Goal: Task Accomplishment & Management: Complete application form

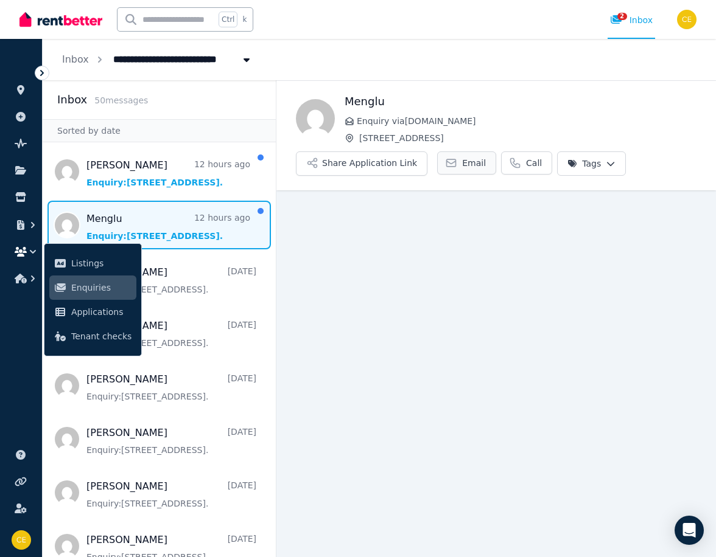
click at [467, 164] on span "Email" at bounding box center [474, 163] width 24 height 12
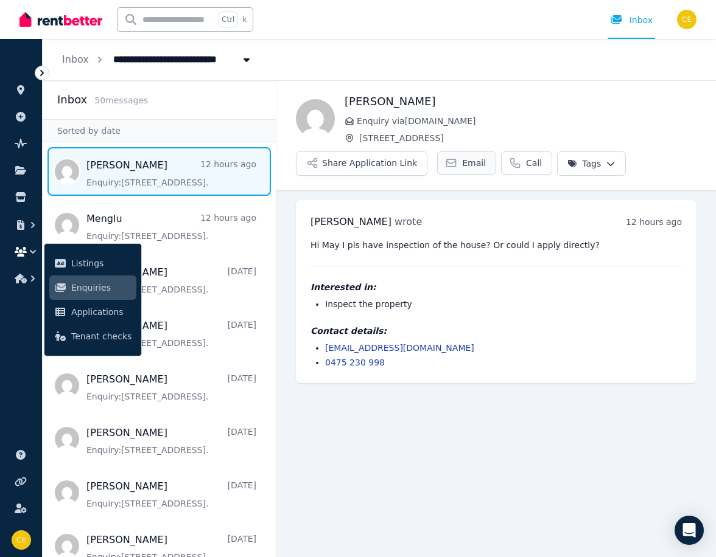
click at [462, 159] on span "Email" at bounding box center [474, 163] width 24 height 12
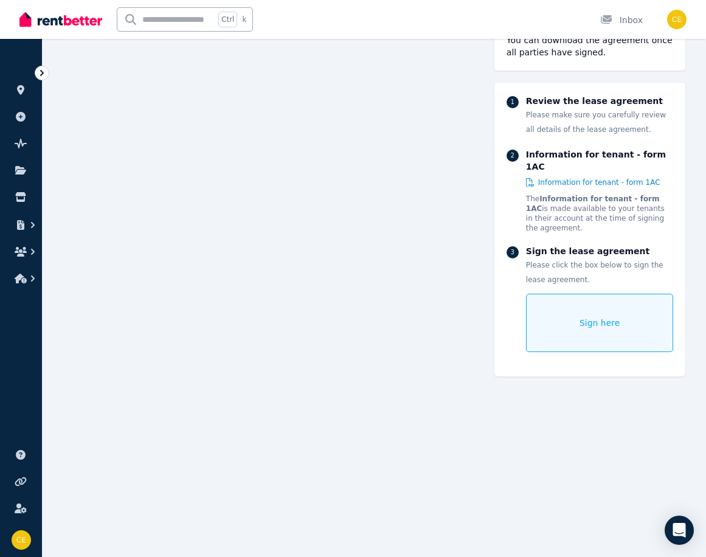
scroll to position [6701, 0]
click at [570, 294] on div "Sign here" at bounding box center [600, 323] width 148 height 58
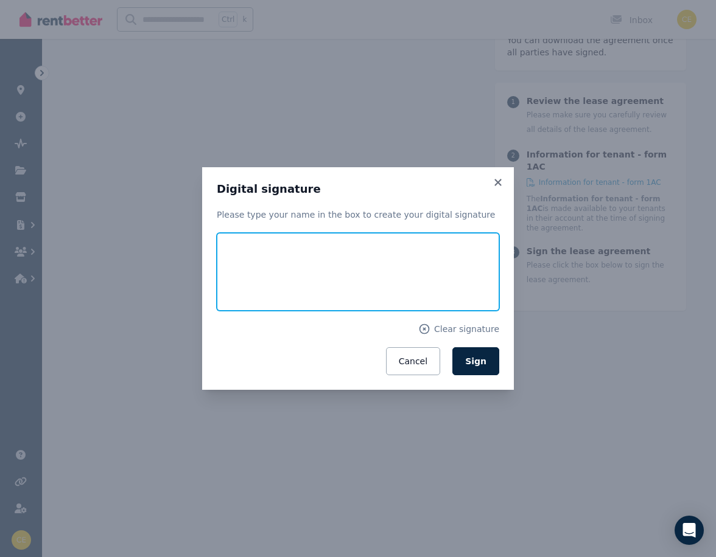
click at [274, 259] on input "text" at bounding box center [358, 272] width 282 height 78
type input "**********"
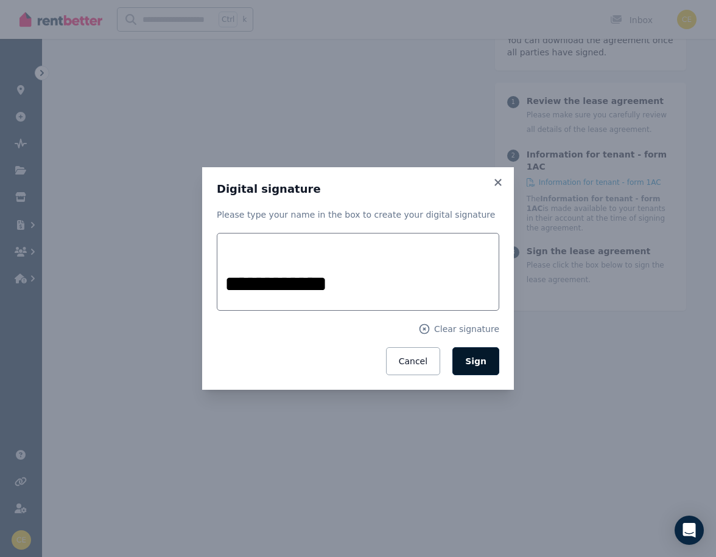
click at [481, 361] on span "Sign" at bounding box center [475, 362] width 21 height 10
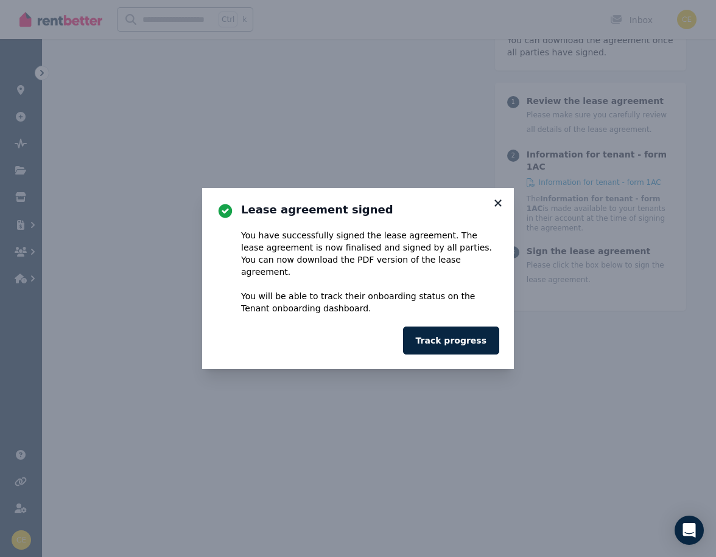
click at [498, 206] on icon at bounding box center [497, 203] width 7 height 7
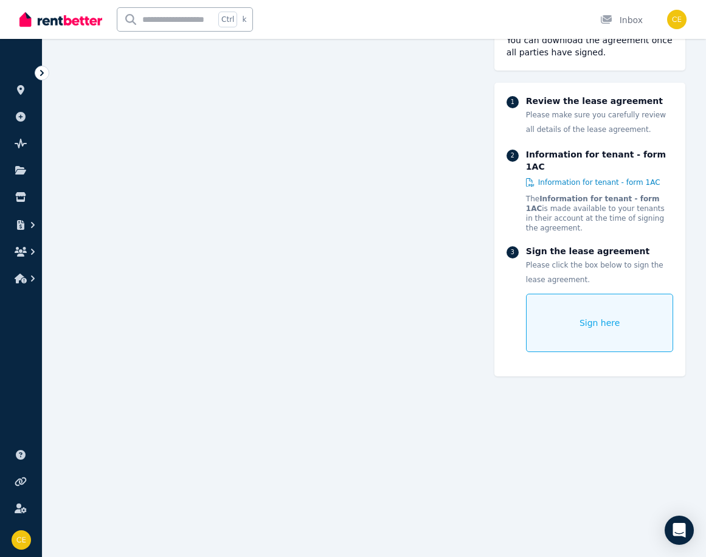
scroll to position [5484, 0]
click at [19, 170] on icon at bounding box center [20, 170] width 11 height 9
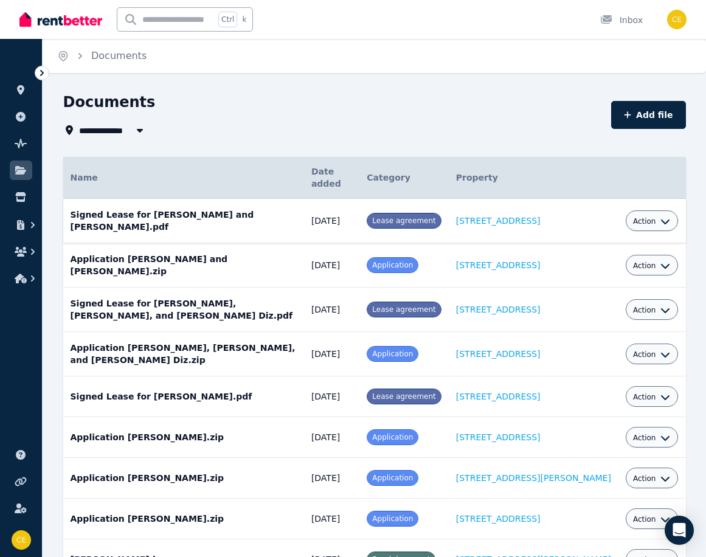
click at [655, 219] on span "Action" at bounding box center [644, 222] width 23 height 10
click at [606, 290] on link "Download" at bounding box center [614, 293] width 117 height 22
click at [346, 92] on div "Documents" at bounding box center [333, 103] width 541 height 23
click at [661, 261] on icon "button" at bounding box center [666, 266] width 10 height 10
click at [615, 331] on link "Download" at bounding box center [614, 337] width 117 height 22
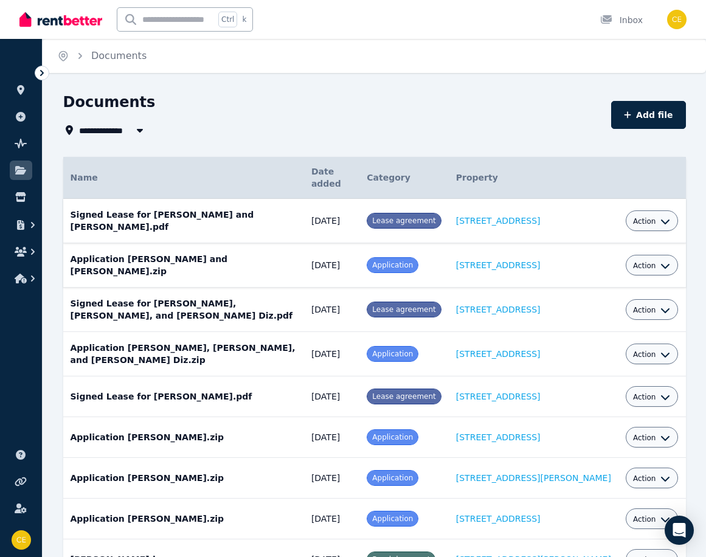
click at [660, 218] on button "Action" at bounding box center [652, 222] width 38 height 10
click at [608, 264] on link "View" at bounding box center [614, 271] width 117 height 22
